Goal: Find contact information: Obtain details needed to contact an individual or organization

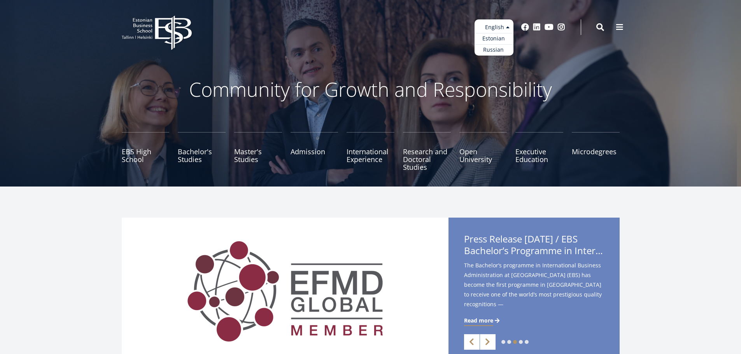
click at [507, 25] on ul "Estonian English Russian" at bounding box center [493, 37] width 39 height 36
click at [494, 38] on link "Estonian" at bounding box center [493, 38] width 39 height 11
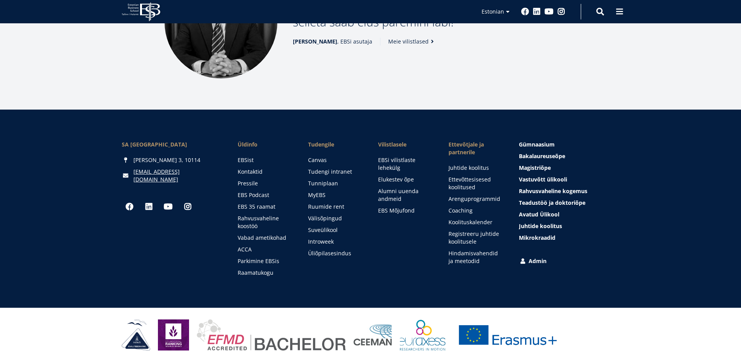
scroll to position [1073, 0]
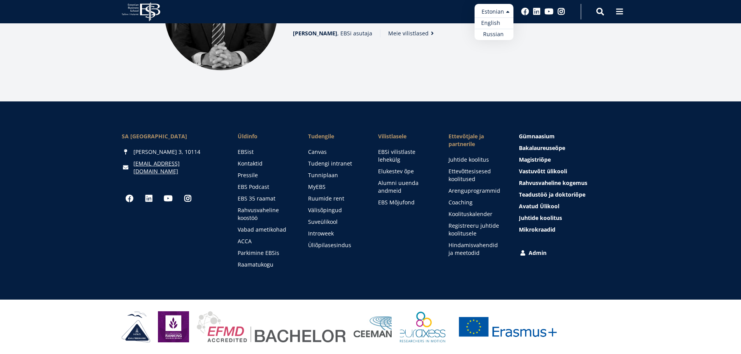
click at [497, 23] on link "English" at bounding box center [493, 23] width 39 height 11
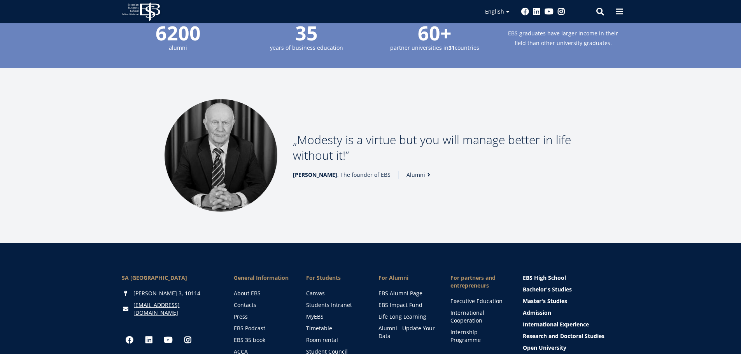
scroll to position [1065, 0]
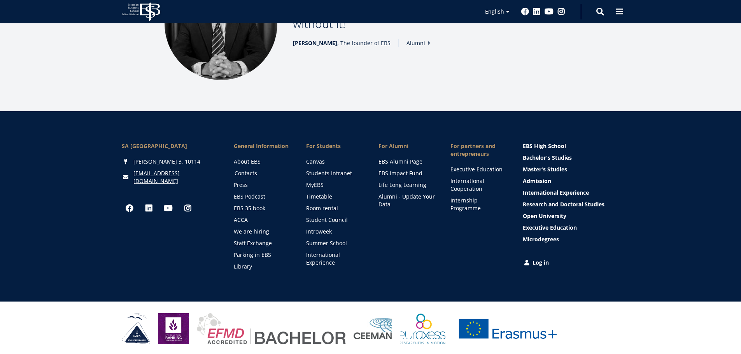
click at [240, 170] on link "Contacts" at bounding box center [263, 174] width 57 height 8
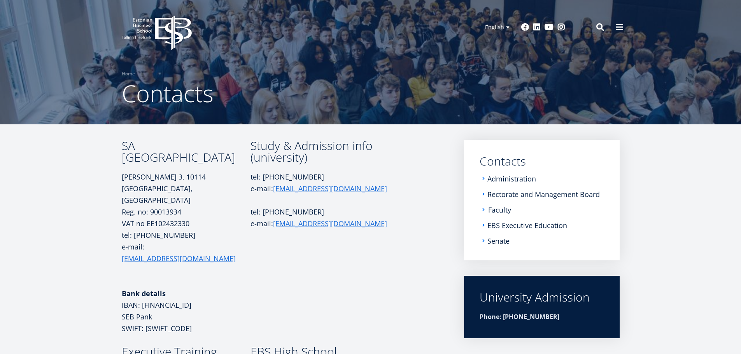
click at [499, 207] on link "Faculty" at bounding box center [499, 210] width 23 height 8
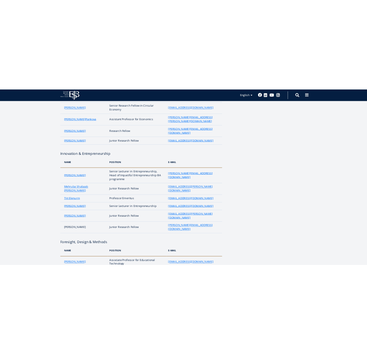
scroll to position [233, 0]
